Goal: Navigation & Orientation: Find specific page/section

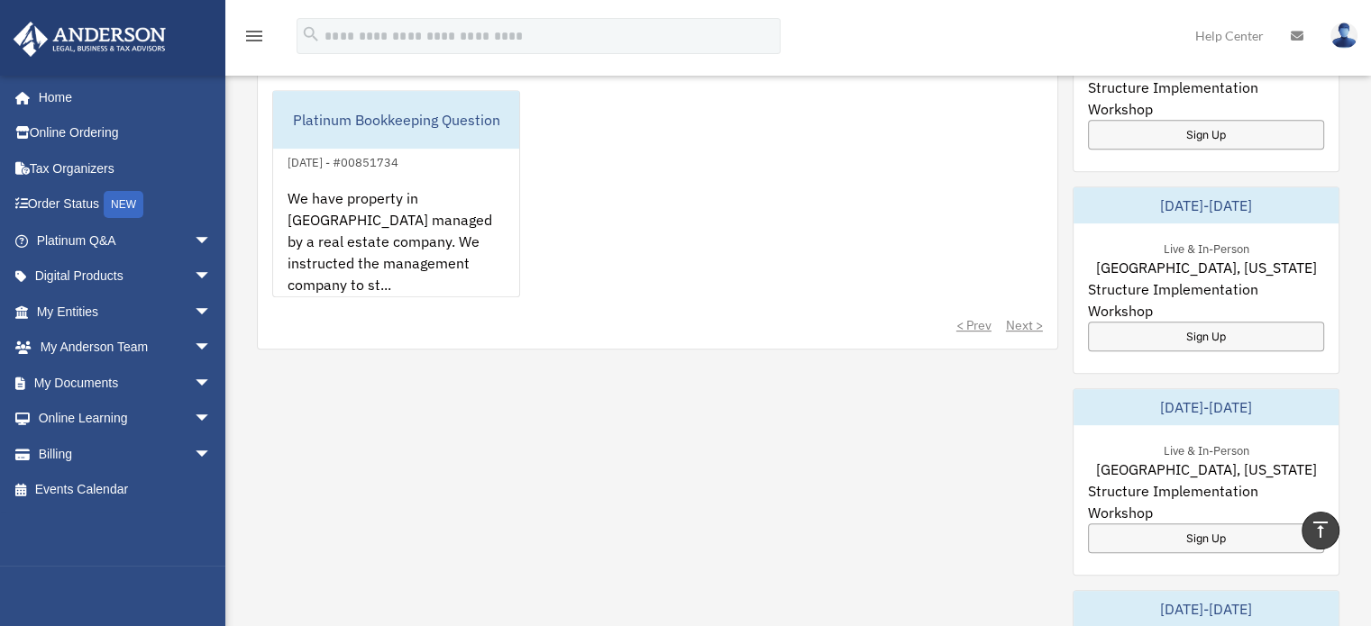
scroll to position [811, 0]
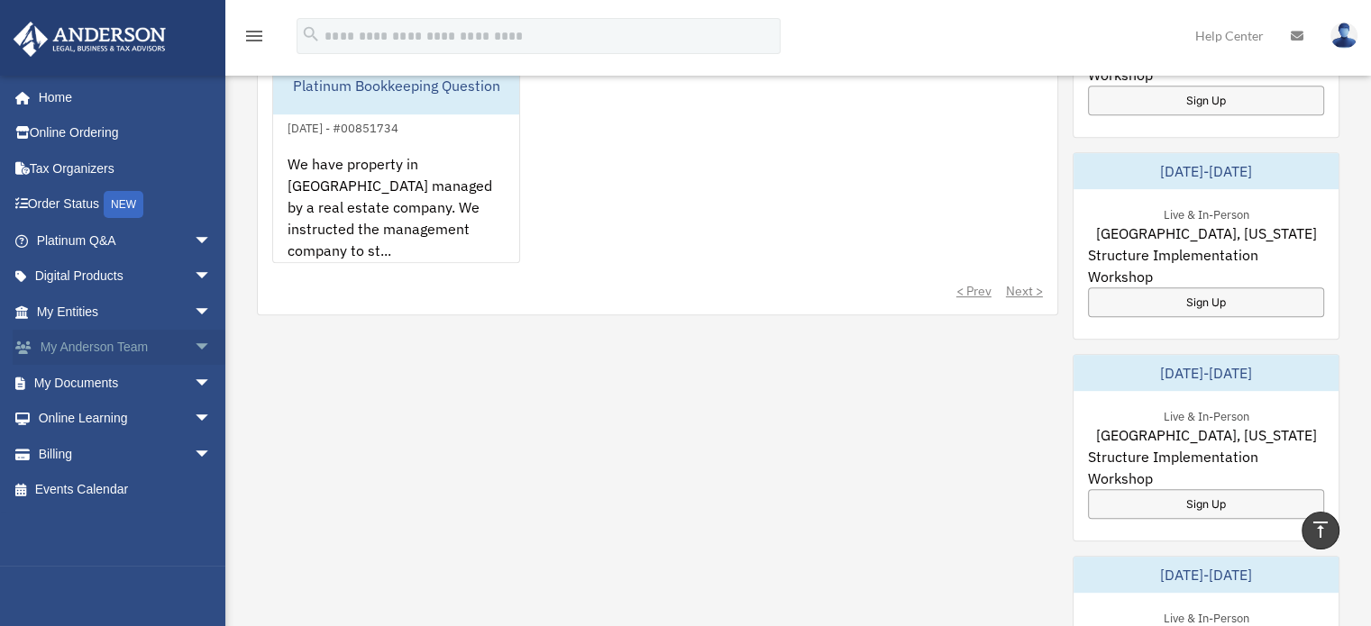
click at [194, 345] on span "arrow_drop_down" at bounding box center [212, 348] width 36 height 37
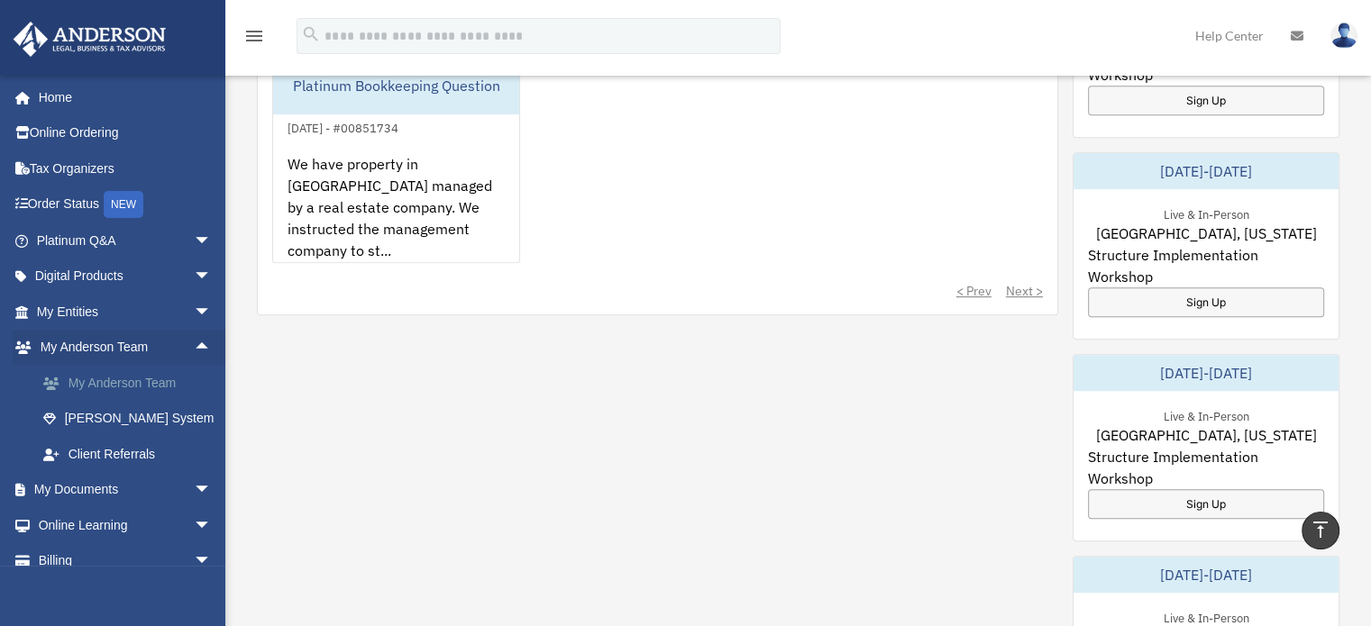
click at [132, 382] on link "My Anderson Team" at bounding box center [132, 383] width 214 height 36
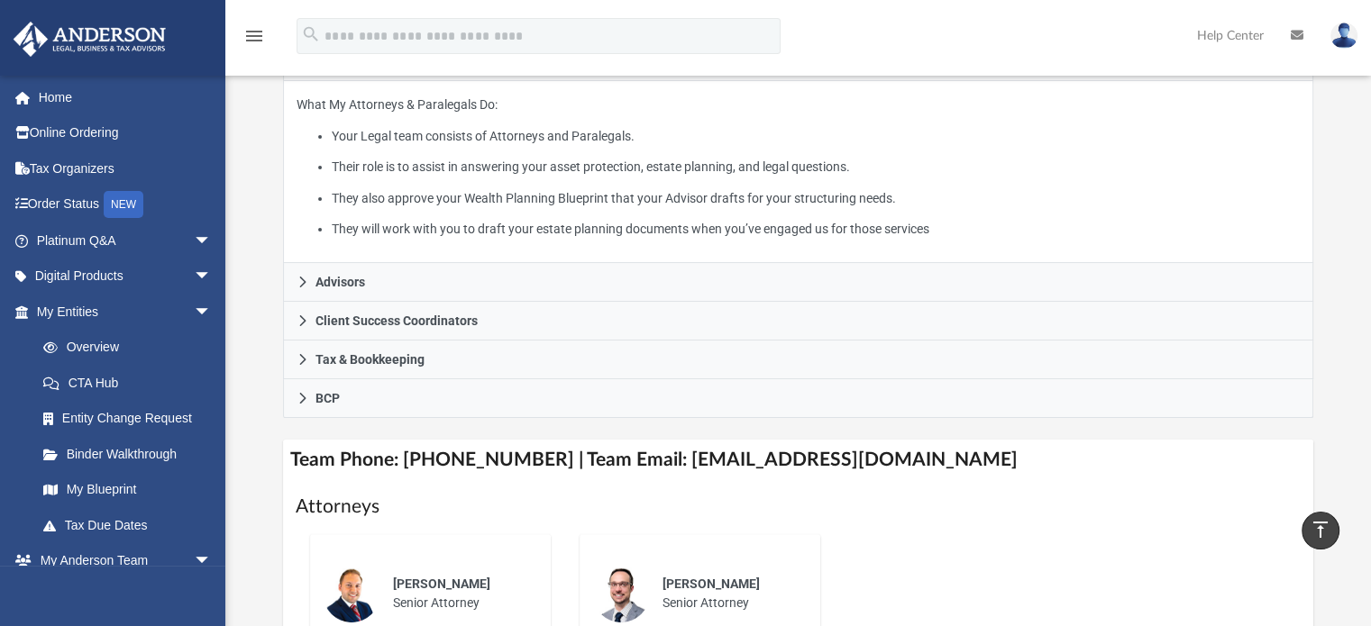
scroll to position [319, 0]
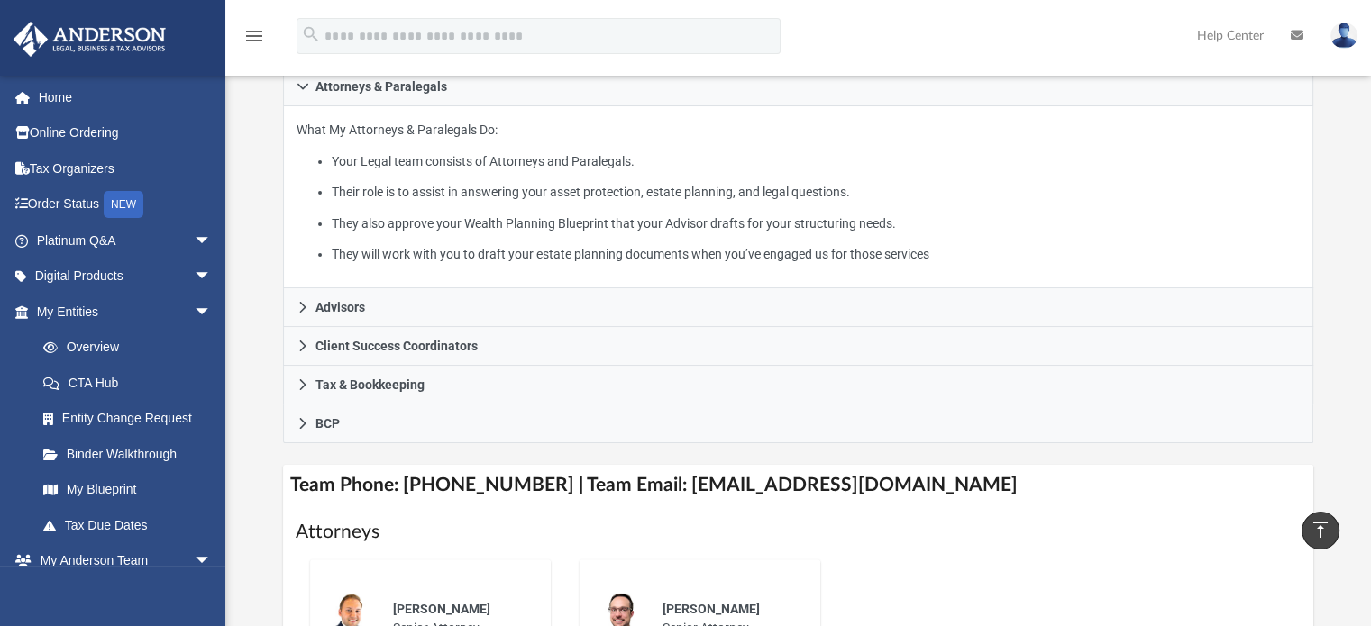
drag, startPoint x: 284, startPoint y: 309, endPoint x: 260, endPoint y: 251, distance: 62.3
click at [260, 251] on div "Who is on my team and who will I work with: While a client of [PERSON_NAME] you…" at bounding box center [798, 337] width 1146 height 1089
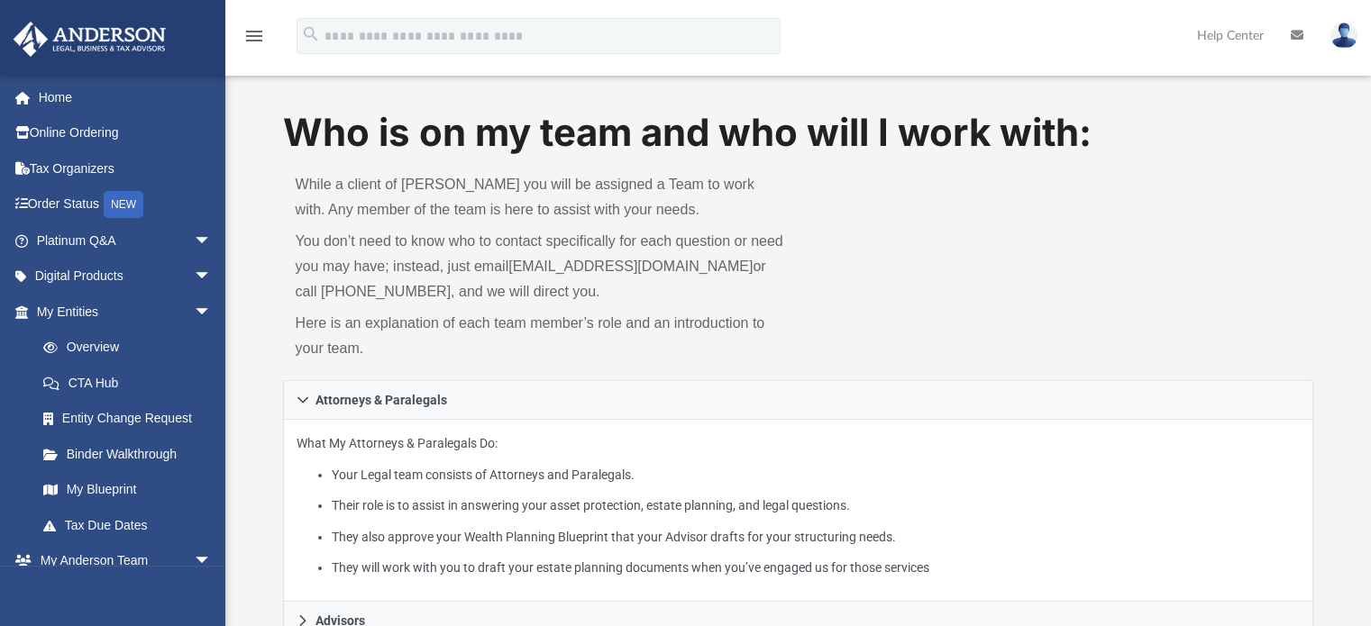
scroll to position [0, 0]
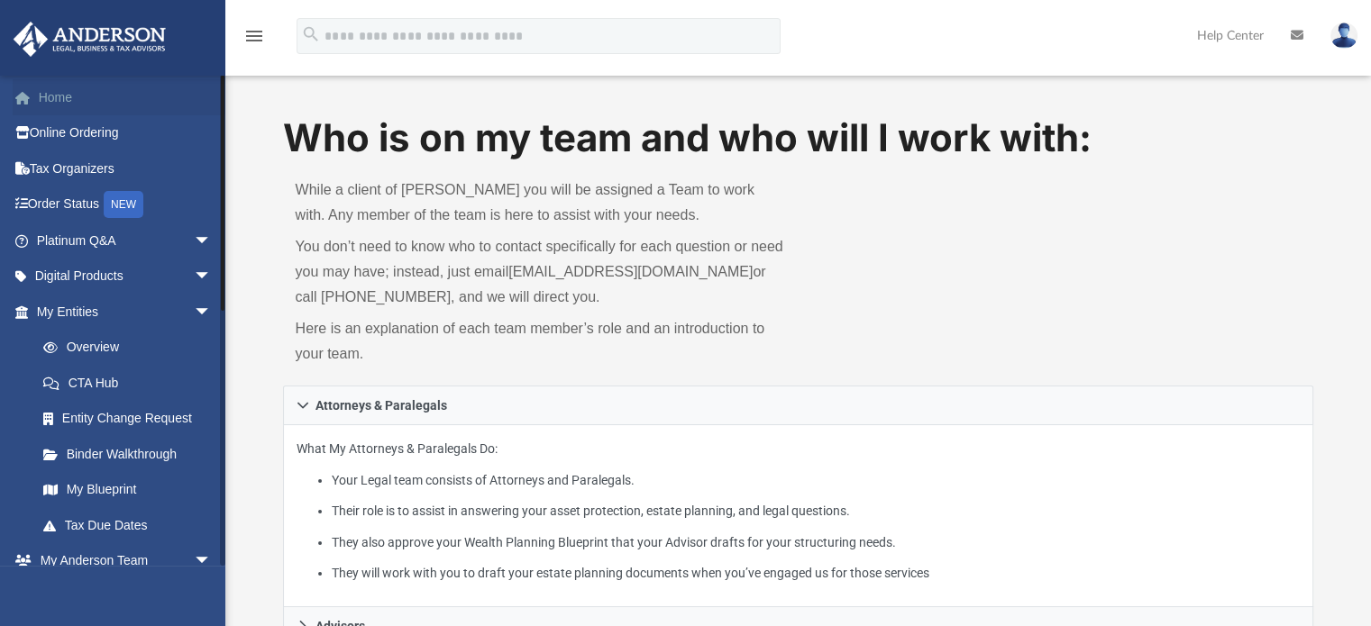
click at [58, 96] on link "Home" at bounding box center [126, 97] width 226 height 36
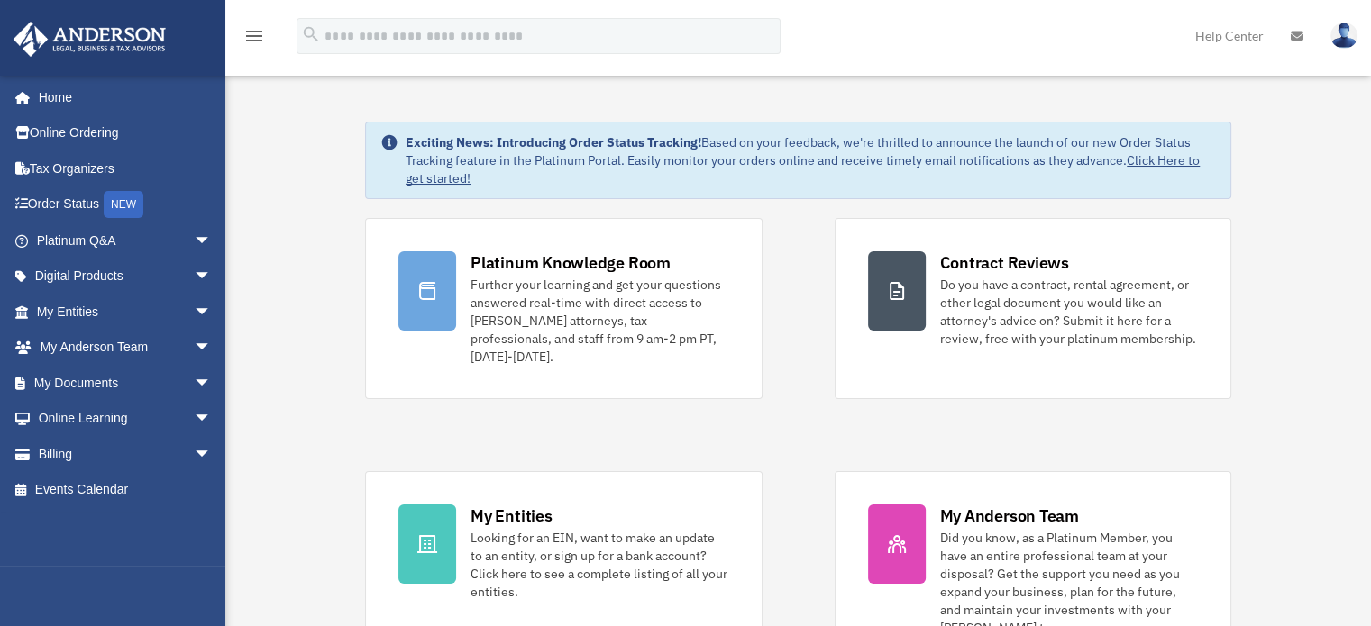
click at [1345, 35] on img at bounding box center [1343, 36] width 27 height 26
click at [1296, 39] on icon at bounding box center [1297, 36] width 13 height 13
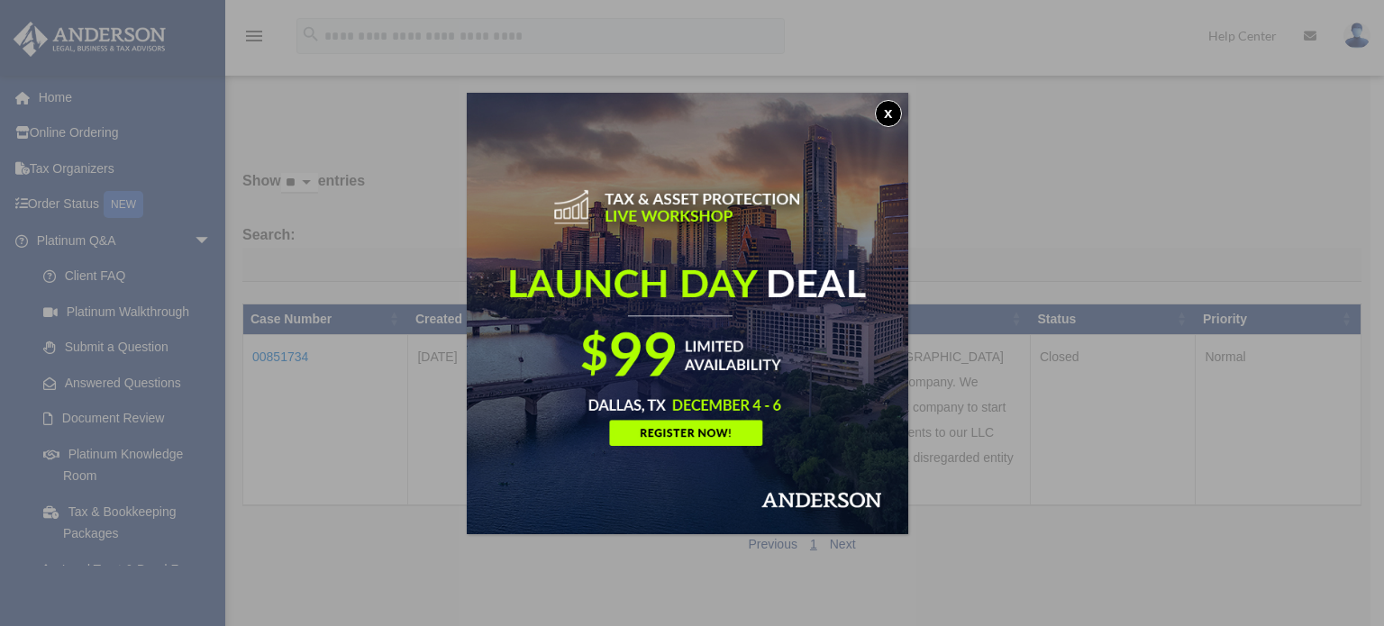
click at [891, 114] on button "x" at bounding box center [888, 113] width 27 height 27
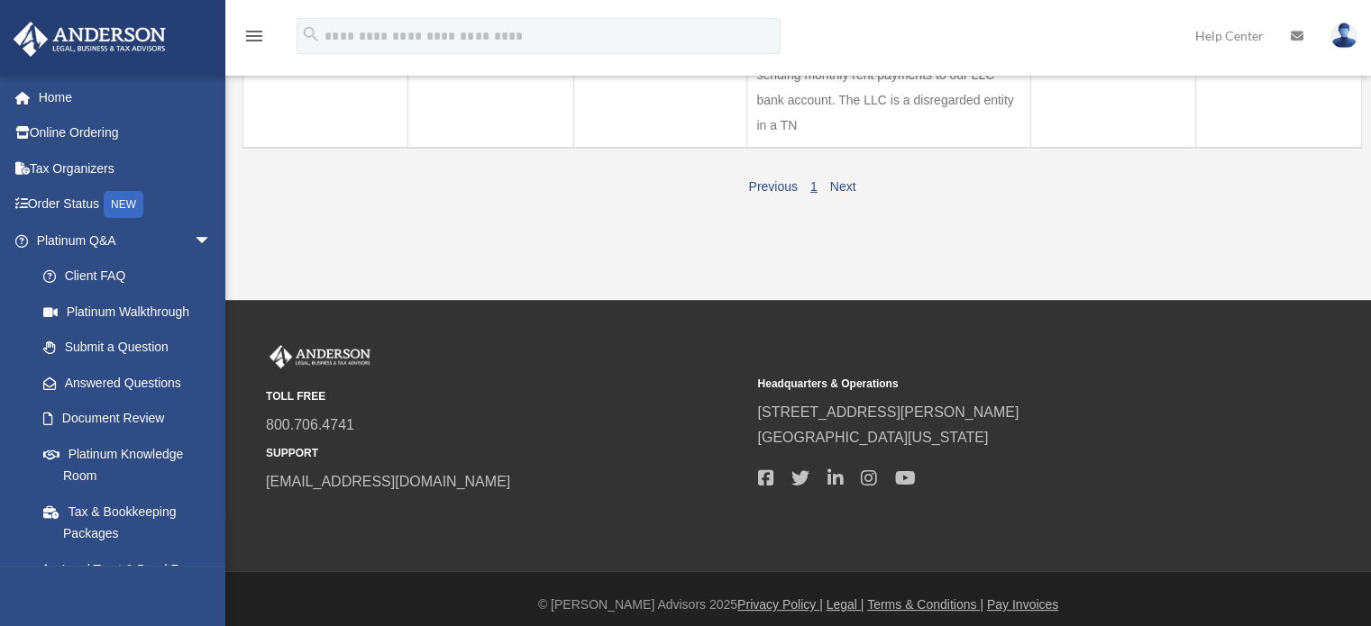
scroll to position [361, 0]
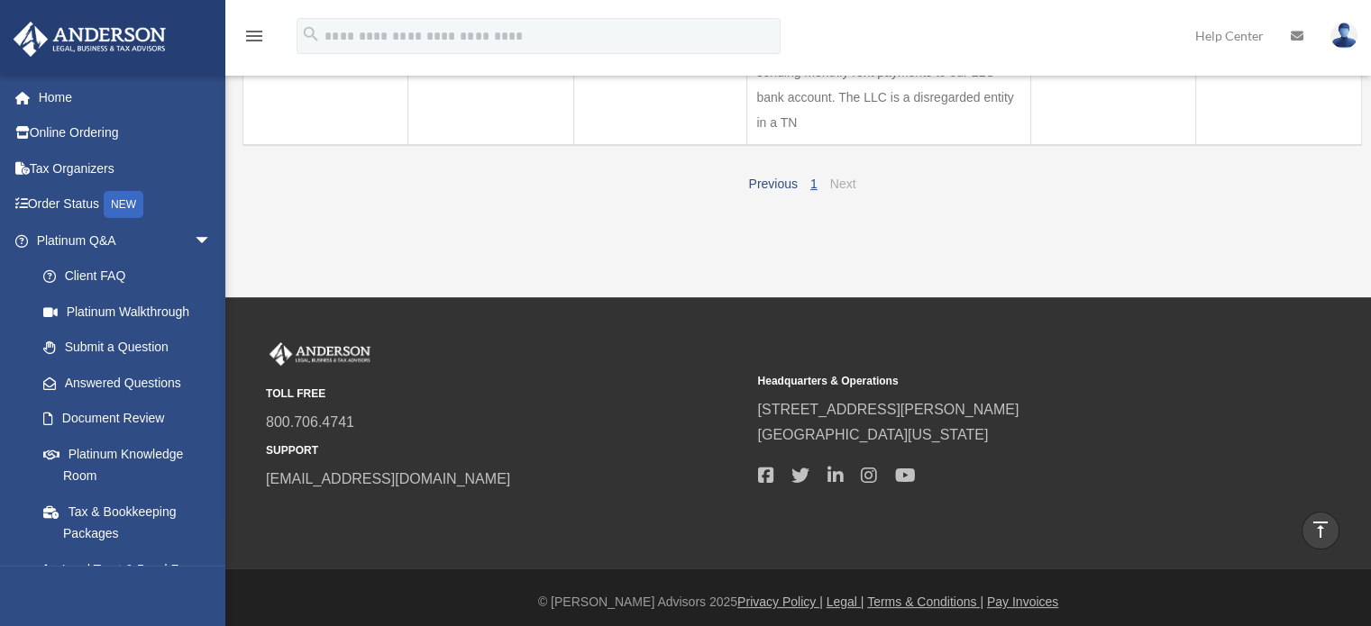
click at [849, 191] on link "Next" at bounding box center [843, 184] width 26 height 14
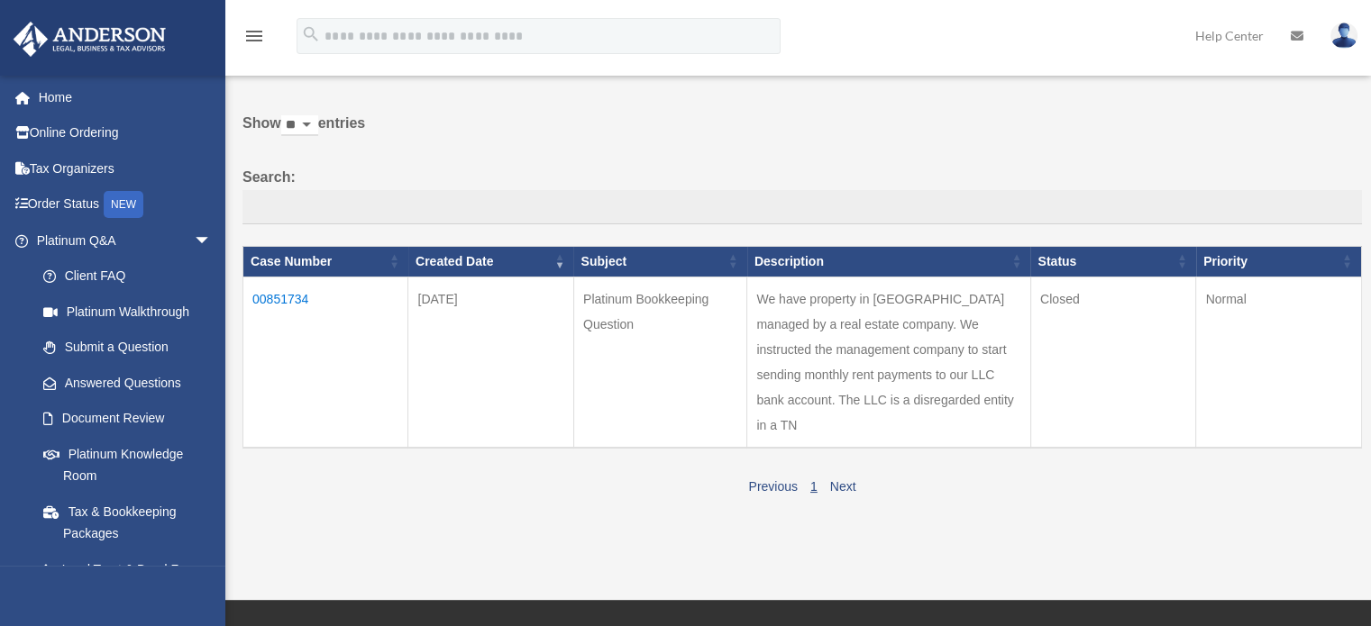
scroll to position [0, 0]
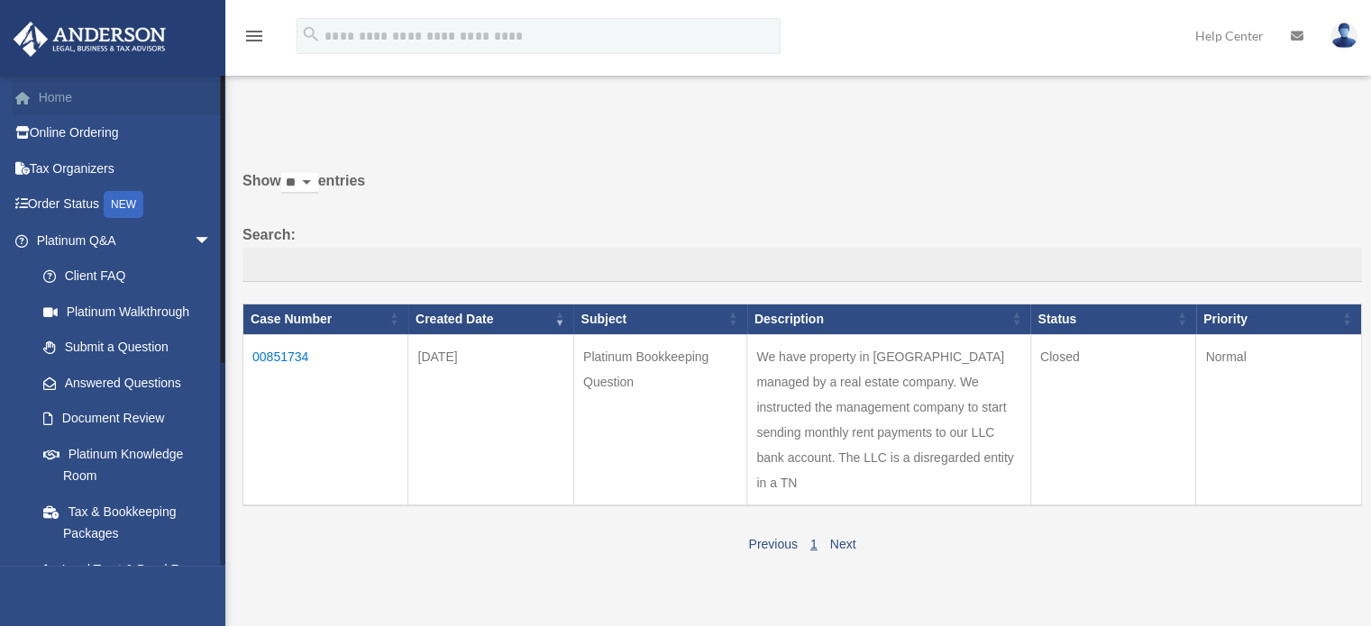
click at [59, 96] on link "Home" at bounding box center [126, 97] width 226 height 36
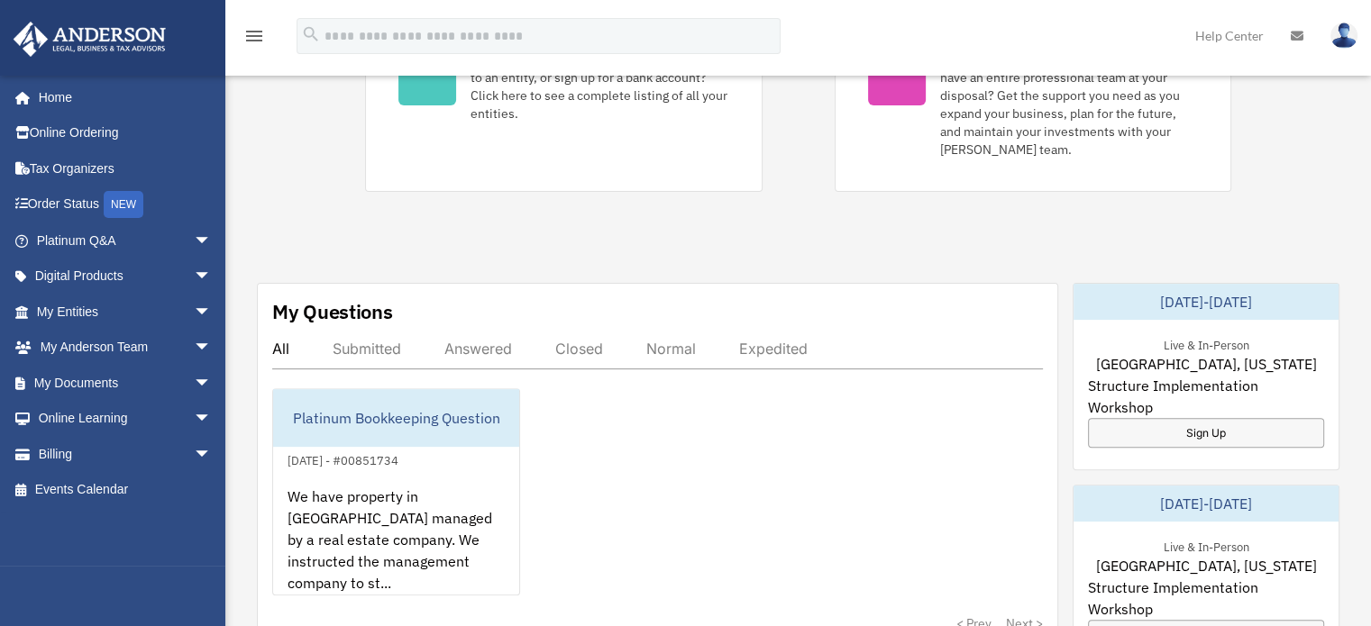
scroll to position [541, 0]
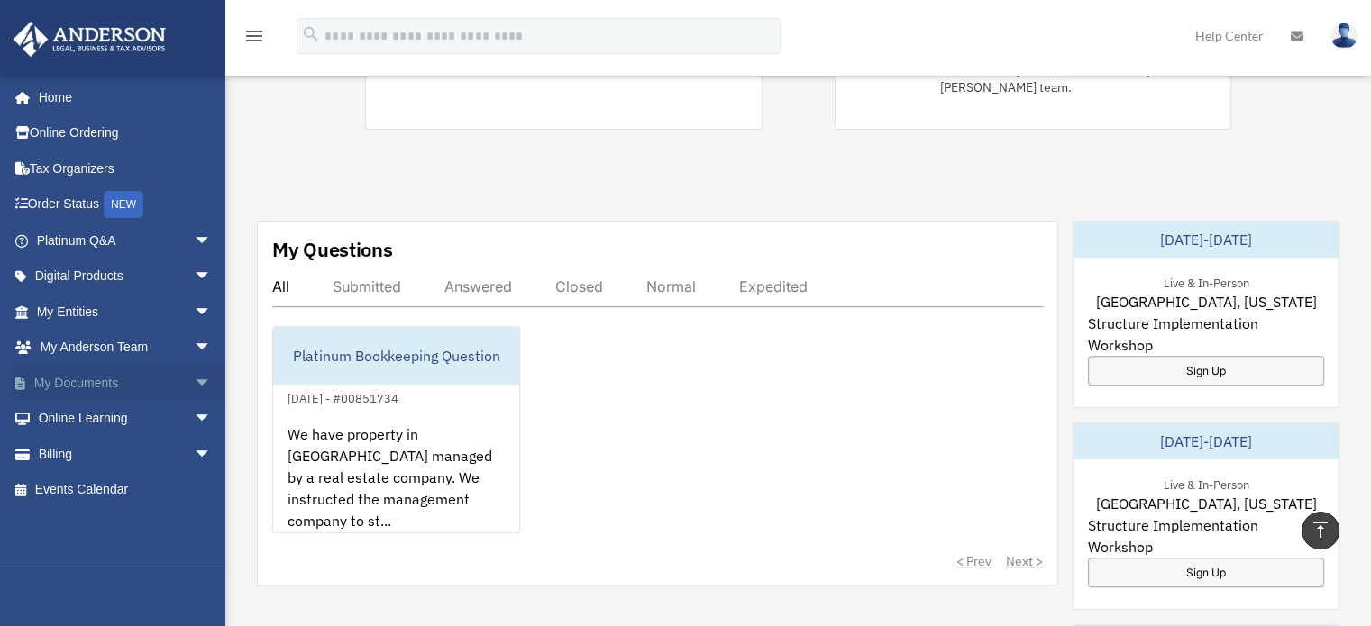
click at [67, 384] on link "My Documents arrow_drop_down" at bounding box center [126, 383] width 226 height 36
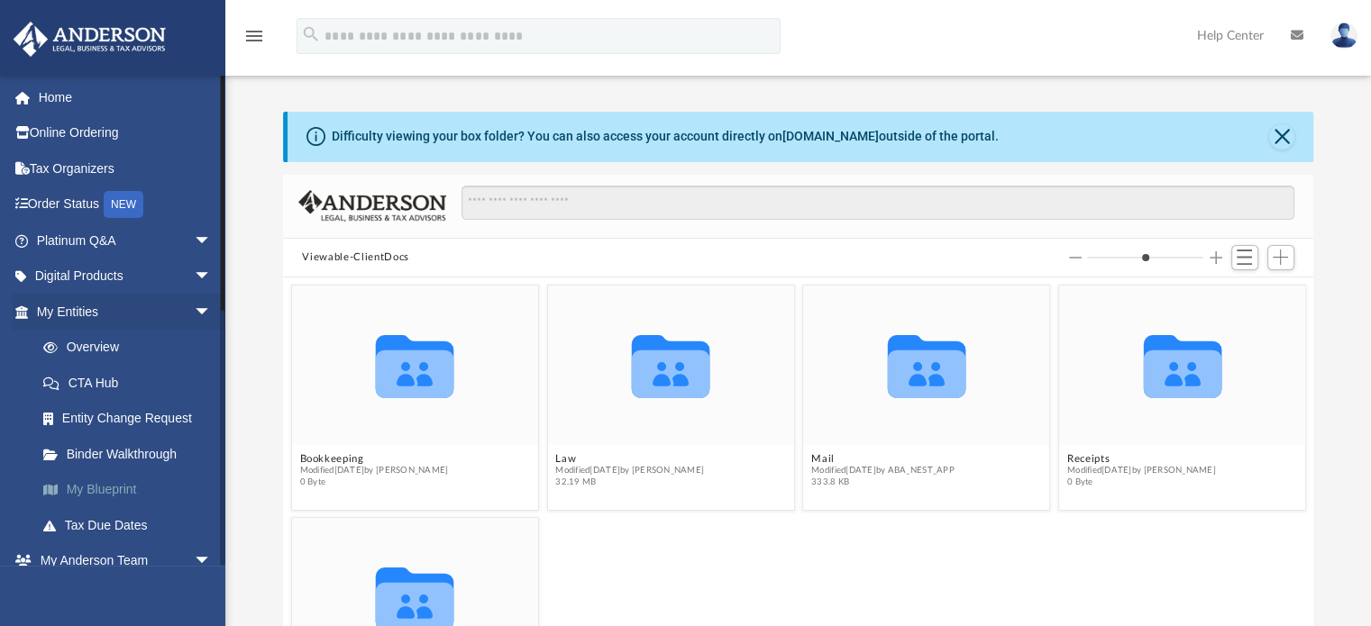
scroll to position [396, 1017]
click at [194, 310] on span "arrow_drop_down" at bounding box center [212, 312] width 36 height 37
click at [194, 345] on span "arrow_drop_down" at bounding box center [212, 348] width 36 height 37
click at [75, 418] on link "Box" at bounding box center [132, 419] width 214 height 36
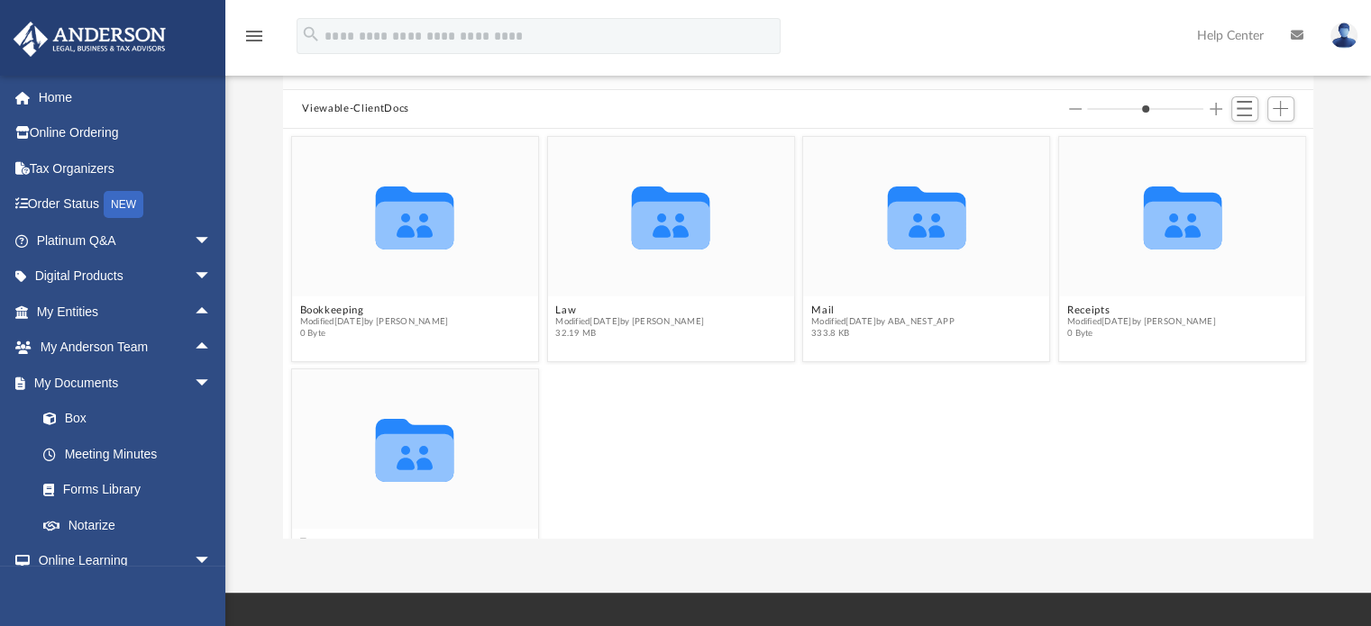
scroll to position [180, 0]
